Goal: Task Accomplishment & Management: Manage account settings

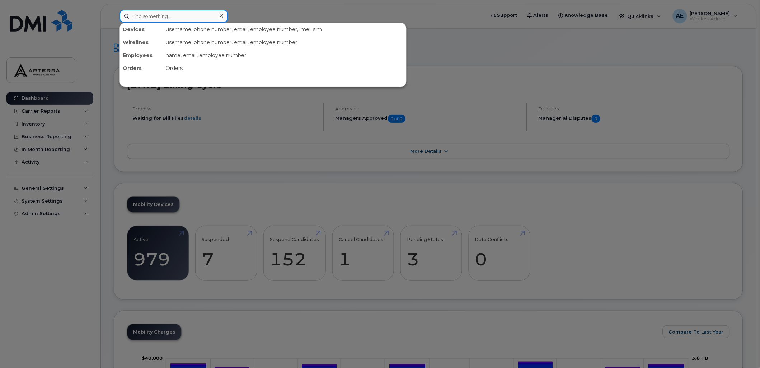
paste input "[PERSON_NAME]"
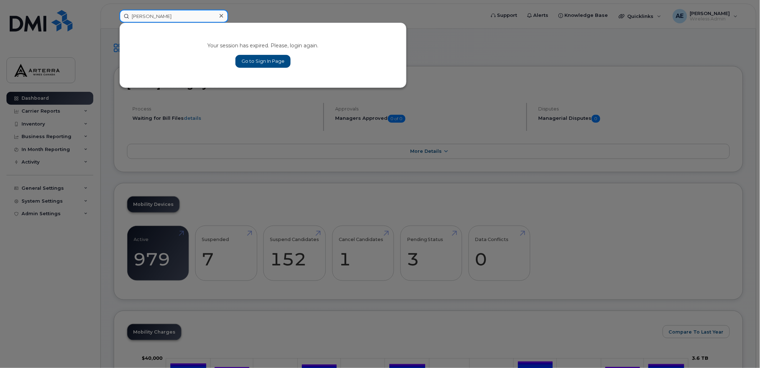
type input "[PERSON_NAME]"
click at [266, 62] on link "Go to Sign In Page" at bounding box center [263, 61] width 55 height 13
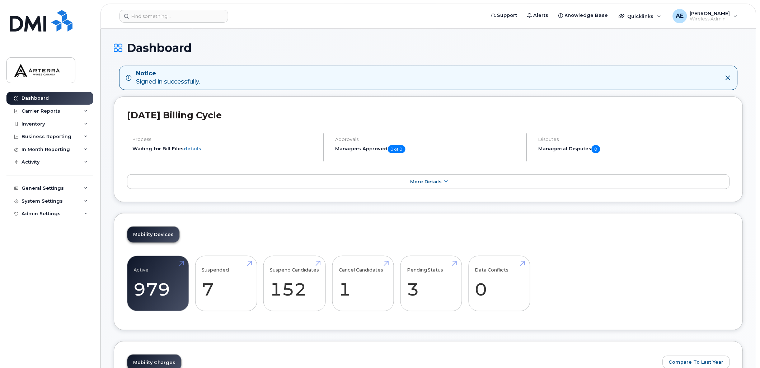
click at [728, 76] on icon at bounding box center [729, 78] width 6 height 6
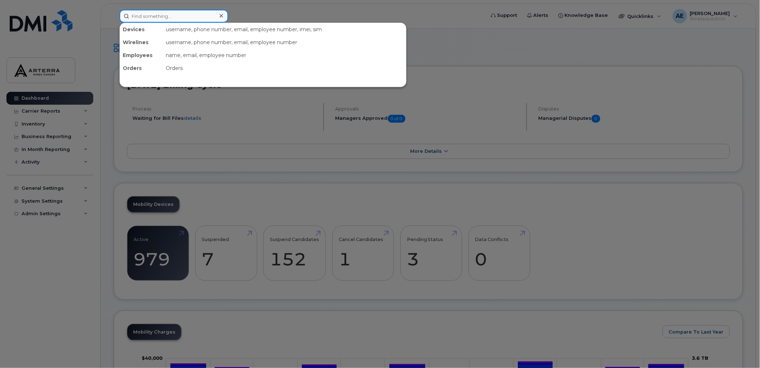
paste input "Pamela Arrowsmith"
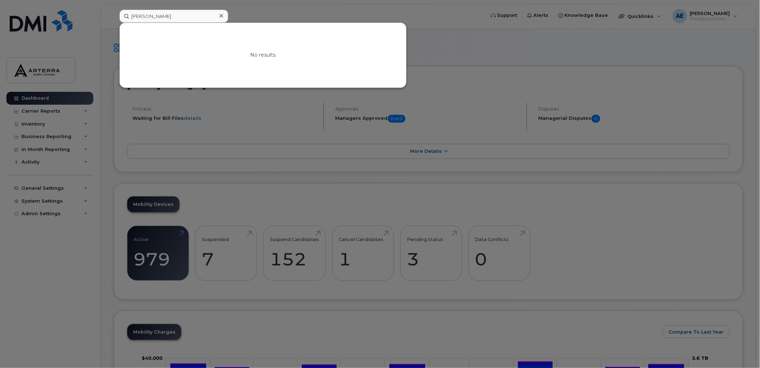
click at [482, 34] on div at bounding box center [380, 184] width 760 height 368
drag, startPoint x: 190, startPoint y: 13, endPoint x: 168, endPoint y: 19, distance: 22.3
click at [126, 14] on input "Pamela Arrowsmith" at bounding box center [174, 16] width 109 height 13
drag, startPoint x: 187, startPoint y: 16, endPoint x: 121, endPoint y: 11, distance: 65.9
click at [121, 11] on input "Pamela Arrowsmith" at bounding box center [174, 16] width 109 height 13
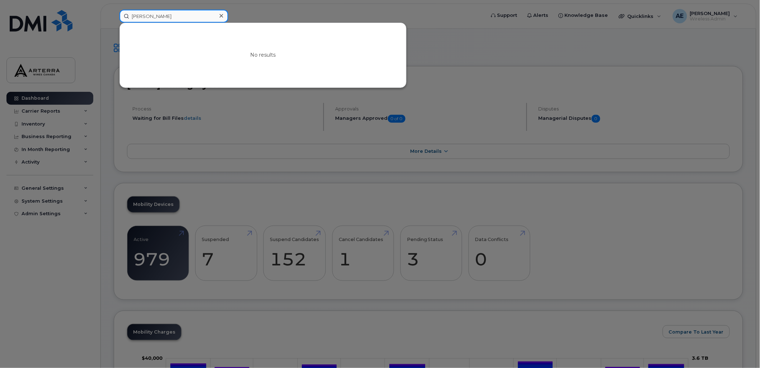
paste input "Abdul Razak Shaik"
click at [482, 47] on div at bounding box center [380, 184] width 760 height 368
drag, startPoint x: 187, startPoint y: 18, endPoint x: 111, endPoint y: 13, distance: 76.0
click at [114, 13] on div "Abdul Razak Shaik No results" at bounding box center [300, 16] width 373 height 13
paste input "Dan March"
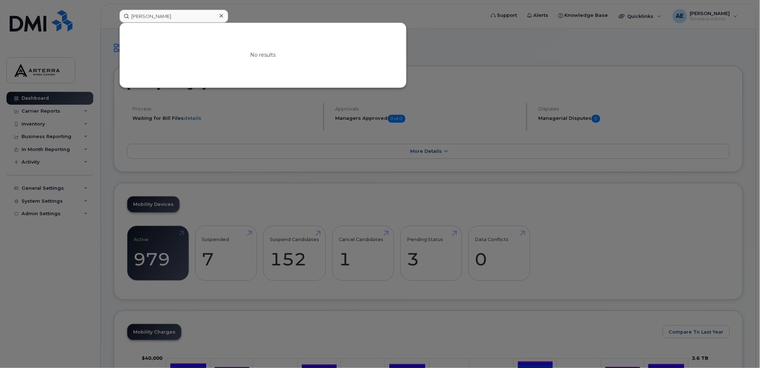
click at [449, 40] on div at bounding box center [380, 184] width 760 height 368
drag, startPoint x: 200, startPoint y: 13, endPoint x: 109, endPoint y: 5, distance: 91.2
click at [114, 10] on div "Dan March No results" at bounding box center [300, 16] width 373 height 13
paste input "enzer Malla"
click at [332, 13] on div at bounding box center [380, 184] width 760 height 368
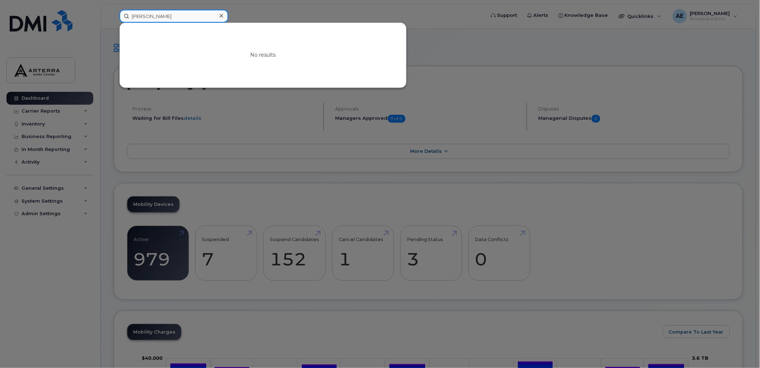
drag, startPoint x: 197, startPoint y: 14, endPoint x: 131, endPoint y: 15, distance: 66.1
click at [131, 15] on input "Denzer Mallach" at bounding box center [174, 16] width 109 height 13
paste input "Louis Senay"
click at [502, 33] on div at bounding box center [380, 184] width 760 height 368
drag, startPoint x: 165, startPoint y: 13, endPoint x: 120, endPoint y: 17, distance: 45.4
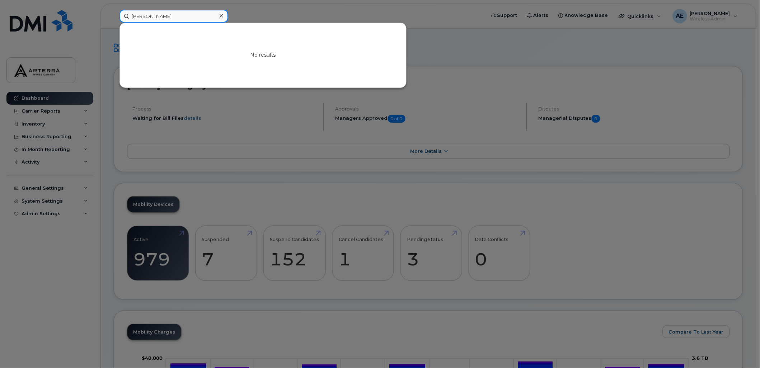
click at [120, 17] on input "Louis Senay" at bounding box center [174, 16] width 109 height 13
paste input "Emilie Lebel"
click at [553, 49] on div at bounding box center [380, 184] width 760 height 368
drag, startPoint x: 166, startPoint y: 13, endPoint x: 116, endPoint y: 12, distance: 50.3
click at [116, 12] on div "Emilie Lebel No results" at bounding box center [300, 16] width 373 height 13
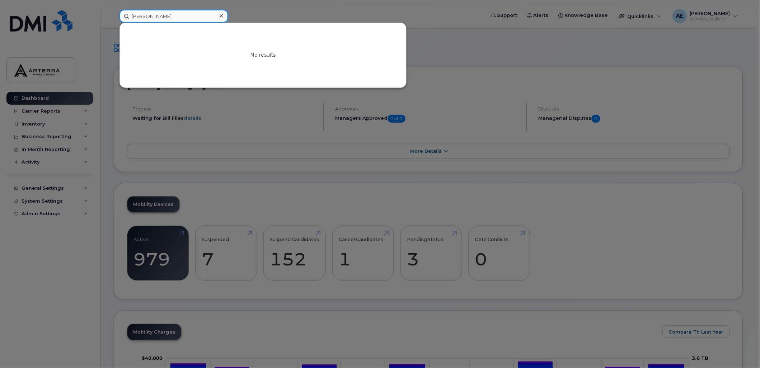
paste input "David Hitchcock"
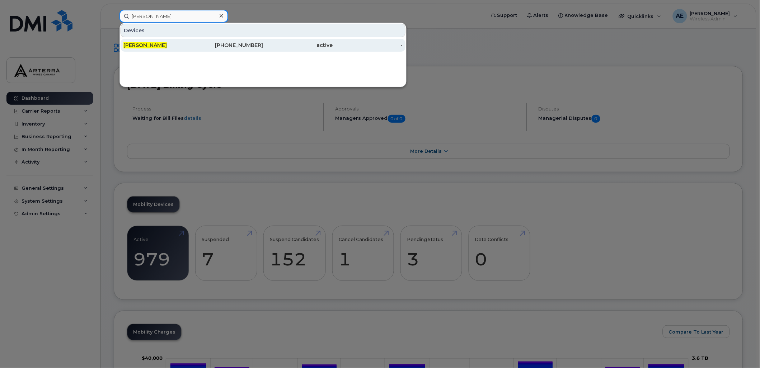
type input "David Hitchcock"
click at [149, 42] on div "David Hitchcock" at bounding box center [158, 45] width 70 height 7
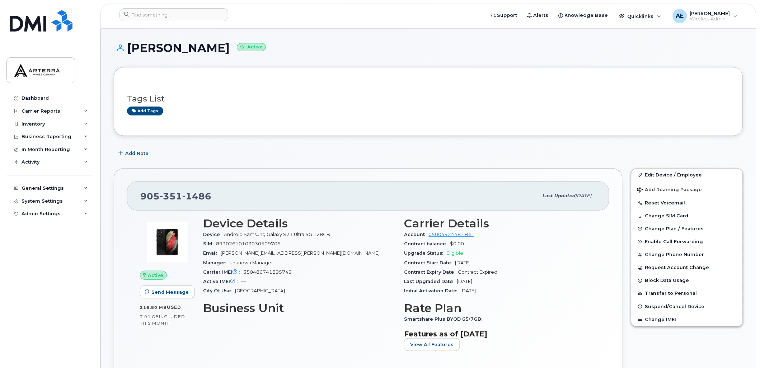
drag, startPoint x: 227, startPoint y: 48, endPoint x: 130, endPoint y: 45, distance: 96.7
click at [130, 45] on h1 "David Hitchcock Active" at bounding box center [429, 48] width 630 height 13
drag, startPoint x: 130, startPoint y: 45, endPoint x: 136, endPoint y: 44, distance: 5.4
copy h1 "David Hitchcock"
click at [415, 90] on div "Tags List Add tags" at bounding box center [428, 102] width 603 height 28
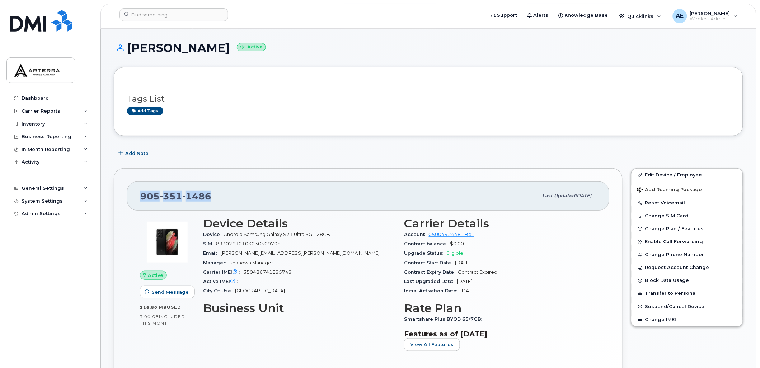
drag, startPoint x: 211, startPoint y: 195, endPoint x: 143, endPoint y: 193, distance: 68.2
click at [143, 193] on div "905 351 1486" at bounding box center [339, 195] width 398 height 15
drag, startPoint x: 143, startPoint y: 193, endPoint x: 149, endPoint y: 197, distance: 8.0
copy span "905 351 1486"
drag, startPoint x: 129, startPoint y: 47, endPoint x: 225, endPoint y: 47, distance: 96.9
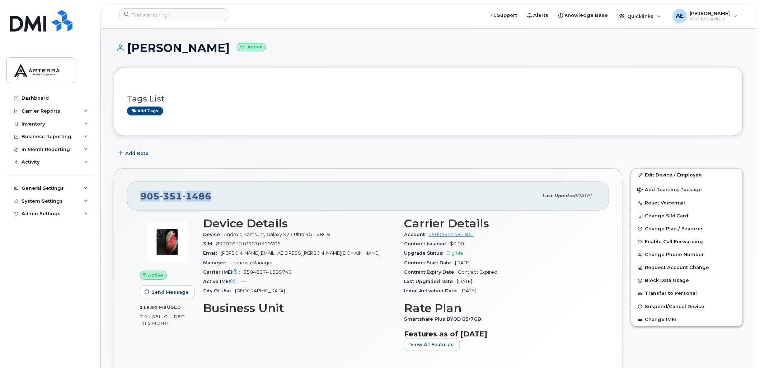
click at [225, 47] on h1 "David Hitchcock Active" at bounding box center [429, 48] width 630 height 13
copy h1 "David Hitchcock"
click at [682, 309] on span "Suspend/Cancel Device" at bounding box center [675, 306] width 60 height 5
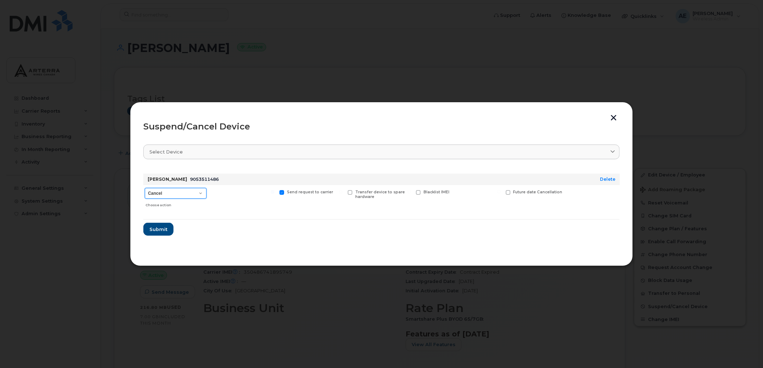
click at [171, 195] on select "Cancel Suspend - Extend Suspension Suspend - Reduced Rate Suspend - Full Rate S…" at bounding box center [176, 193] width 62 height 11
click at [359, 45] on div at bounding box center [381, 184] width 763 height 368
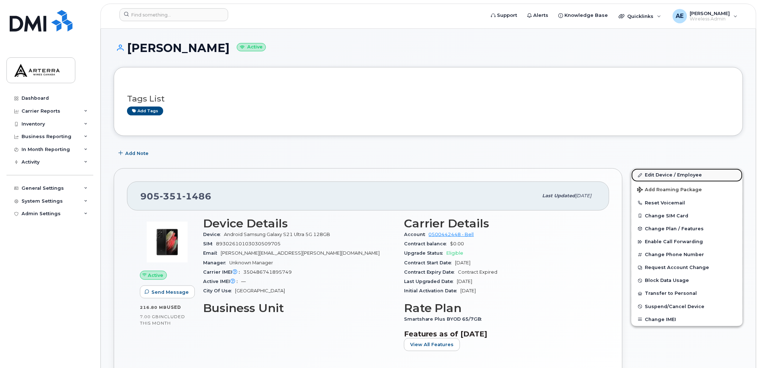
click at [684, 173] on link "Edit Device / Employee" at bounding box center [687, 175] width 111 height 13
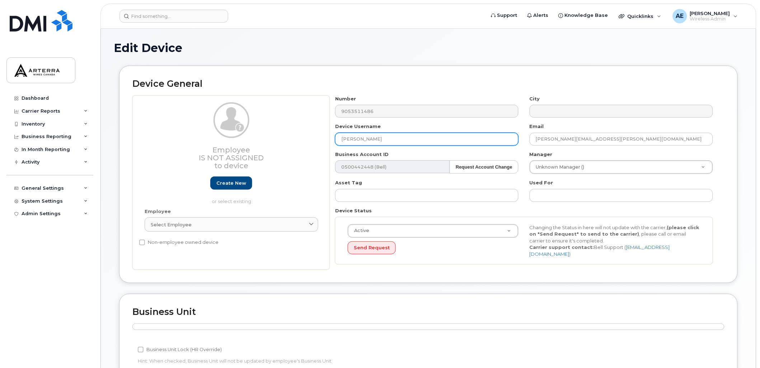
drag, startPoint x: 416, startPoint y: 135, endPoint x: 296, endPoint y: 128, distance: 119.7
click at [296, 128] on div "Employee Is not assigned to device Create new or select existing Employee Selec…" at bounding box center [428, 182] width 592 height 175
type input "Spare Line"
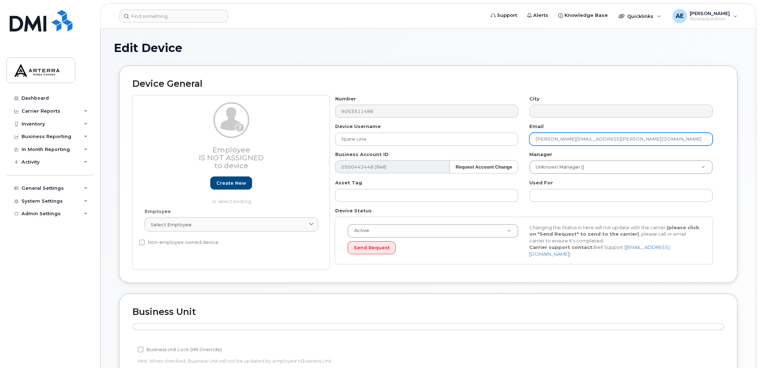
drag, startPoint x: 645, startPoint y: 142, endPoint x: 523, endPoint y: 138, distance: 122.1
click at [523, 138] on div "Number 9053511486 City Device Username Spare Line Email david.hitchcock@arterra…" at bounding box center [524, 182] width 389 height 175
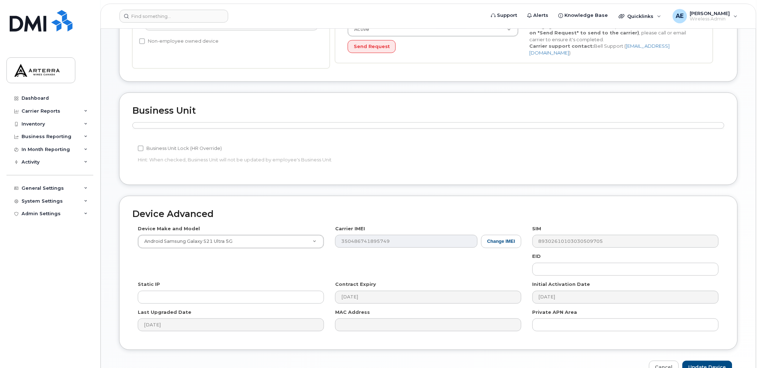
scroll to position [241, 0]
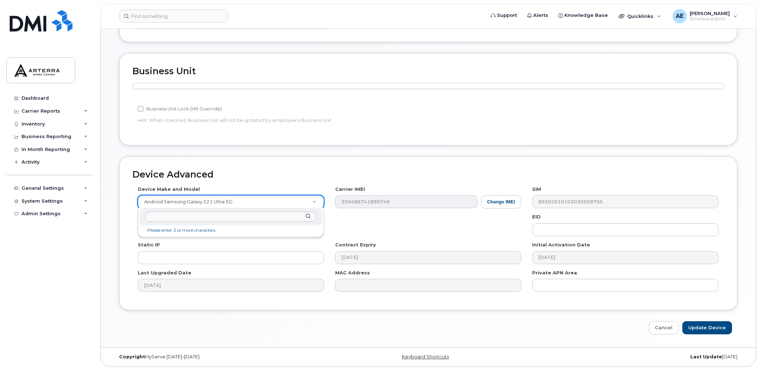
click at [220, 215] on input "text" at bounding box center [230, 217] width 171 height 10
drag, startPoint x: 251, startPoint y: 196, endPoint x: 124, endPoint y: 195, distance: 126.7
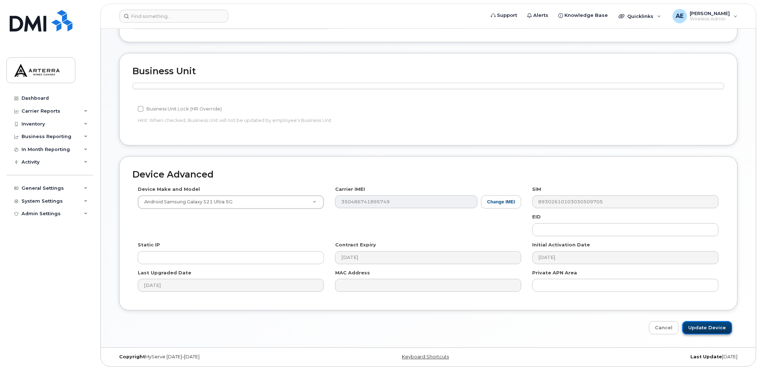
click at [707, 324] on input "Update Device" at bounding box center [708, 328] width 50 height 13
type input "Saving..."
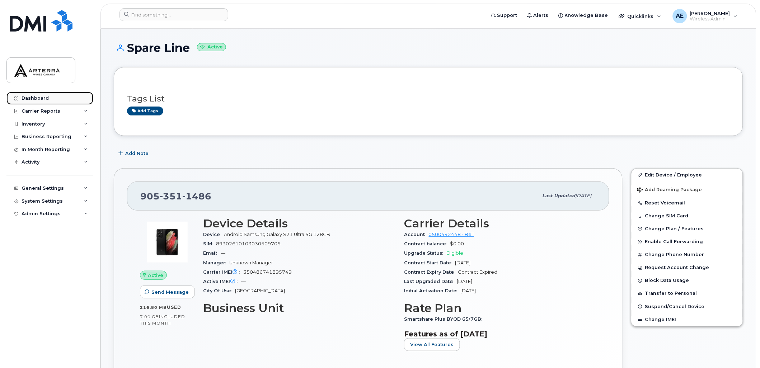
click at [37, 98] on div "Dashboard" at bounding box center [35, 98] width 27 height 6
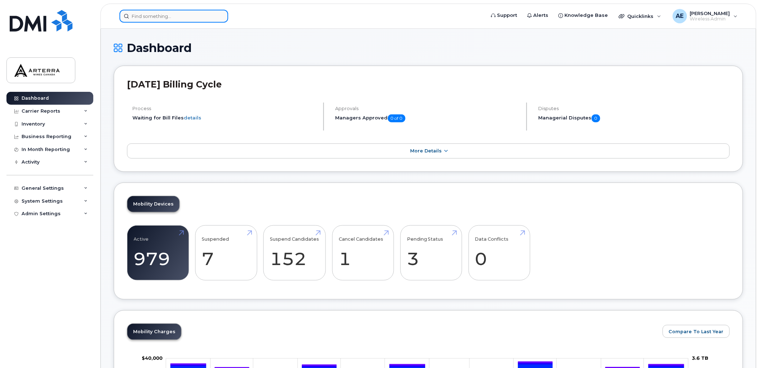
click at [162, 14] on input at bounding box center [174, 16] width 109 height 13
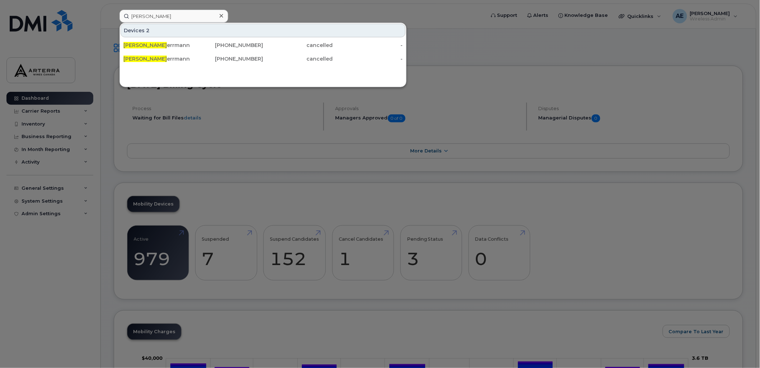
click at [327, 11] on div at bounding box center [380, 184] width 760 height 368
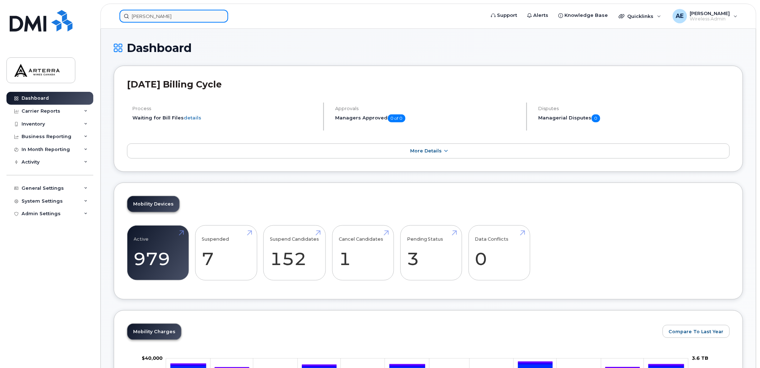
click at [202, 15] on input "[PERSON_NAME]" at bounding box center [174, 16] width 109 height 13
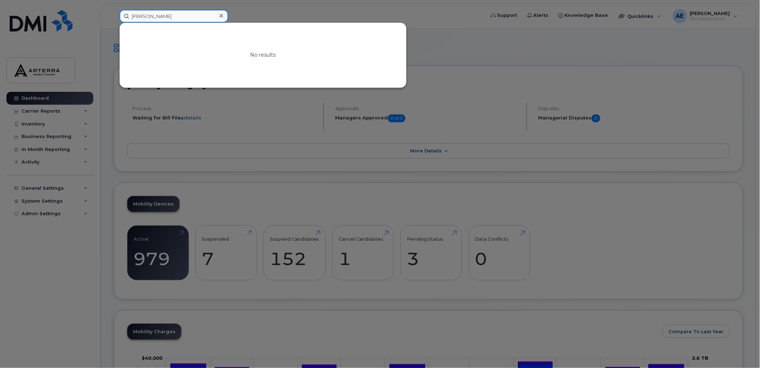
drag, startPoint x: 196, startPoint y: 13, endPoint x: 115, endPoint y: 26, distance: 81.4
click at [115, 23] on div "David Hi No results" at bounding box center [300, 16] width 373 height 13
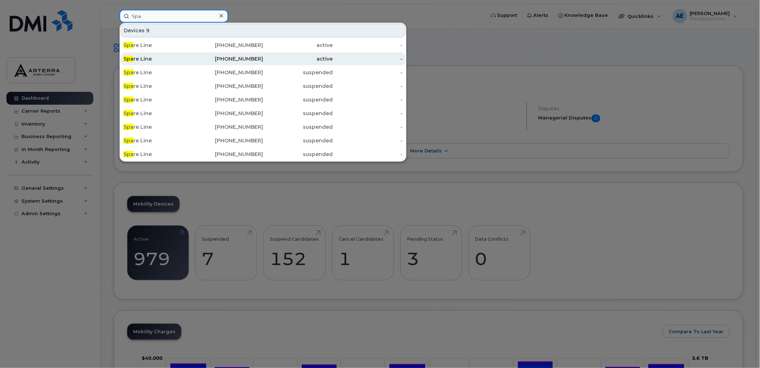
type input "Spa"
click at [145, 55] on div "Spa re Line" at bounding box center [158, 58] width 70 height 7
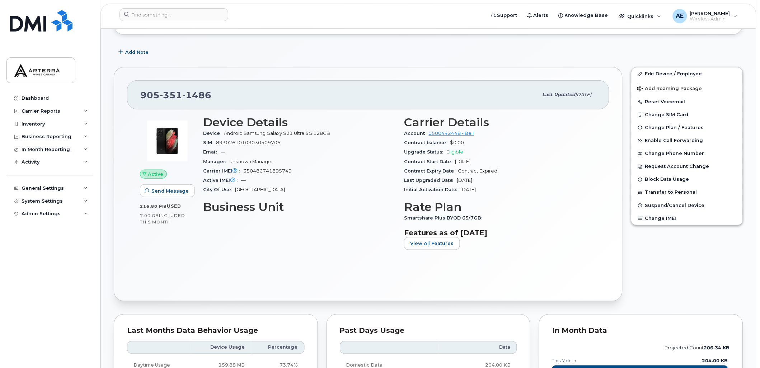
scroll to position [100, 0]
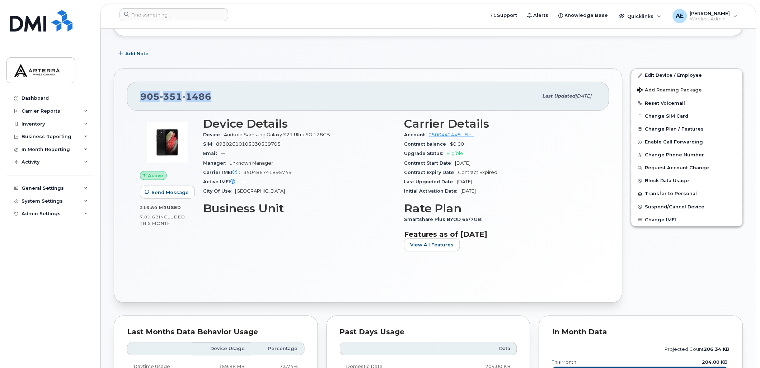
drag, startPoint x: 213, startPoint y: 96, endPoint x: 140, endPoint y: 95, distance: 72.9
click at [140, 95] on div "905 351 1486" at bounding box center [339, 96] width 398 height 15
copy span "905 351 1486"
drag, startPoint x: 39, startPoint y: 96, endPoint x: 93, endPoint y: 108, distance: 55.8
click at [39, 97] on div "Dashboard" at bounding box center [35, 98] width 27 height 6
